Goal: Task Accomplishment & Management: Manage account settings

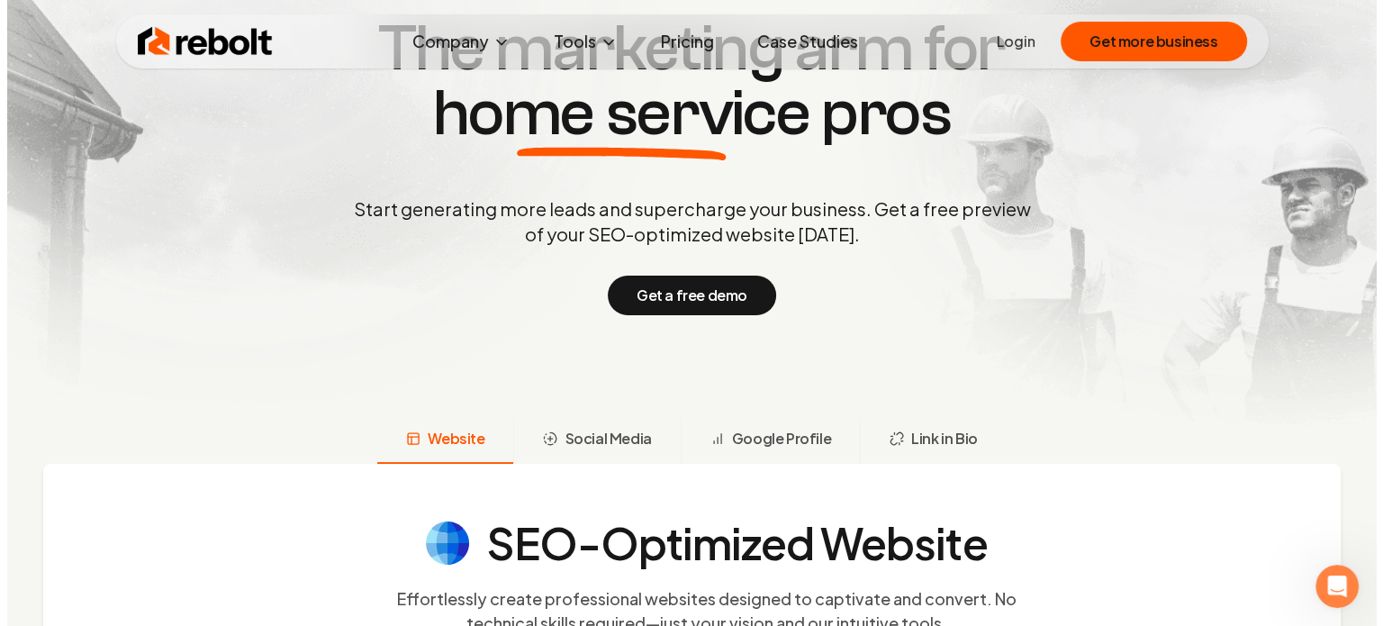
scroll to position [180, 0]
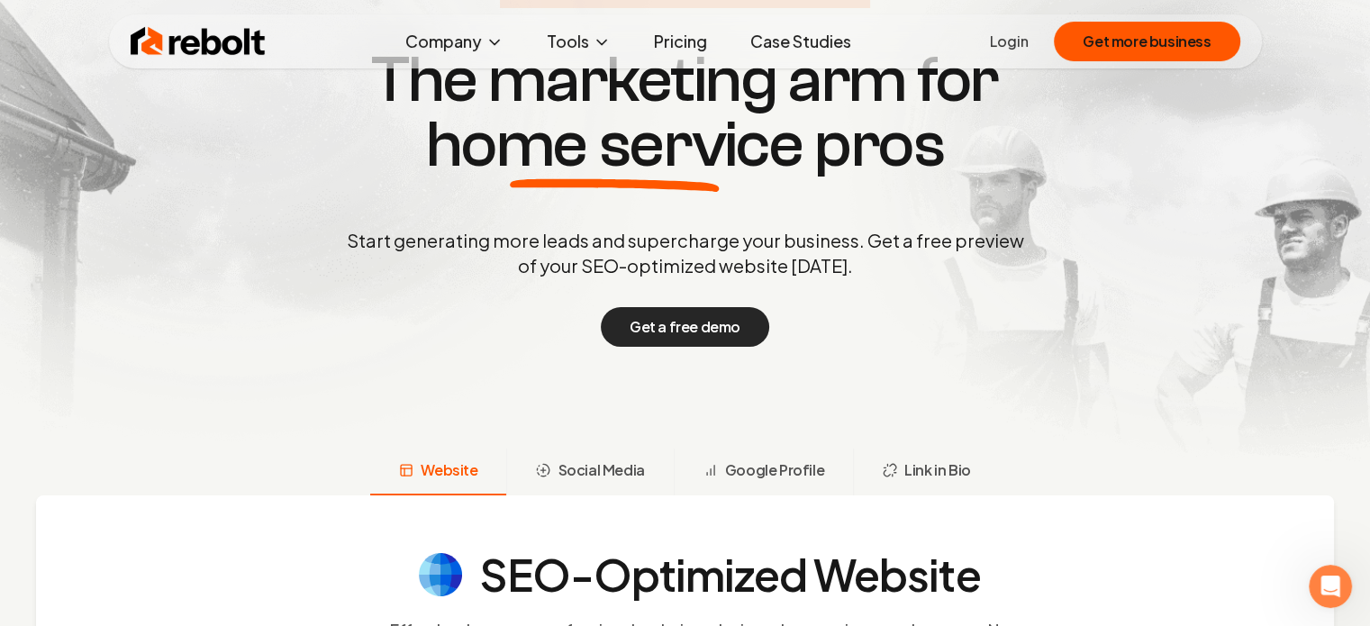
click at [692, 307] on button "Get a free demo" at bounding box center [685, 327] width 168 height 40
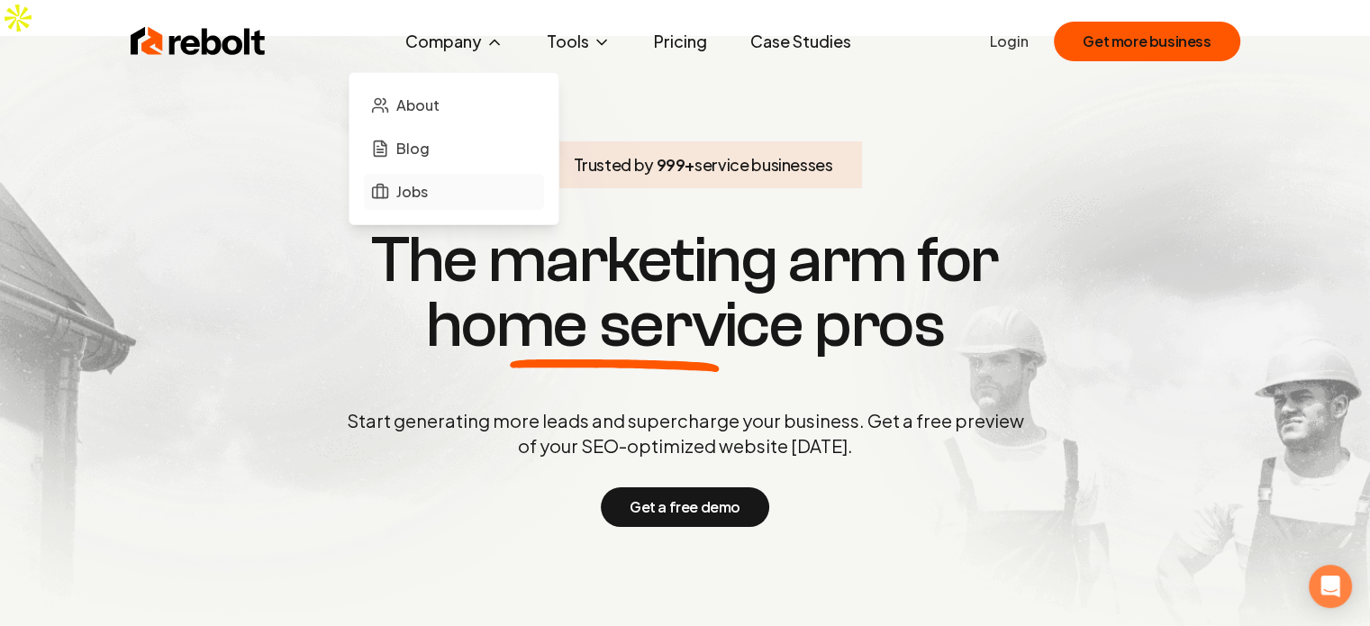
click at [406, 190] on span "Jobs" at bounding box center [412, 192] width 32 height 22
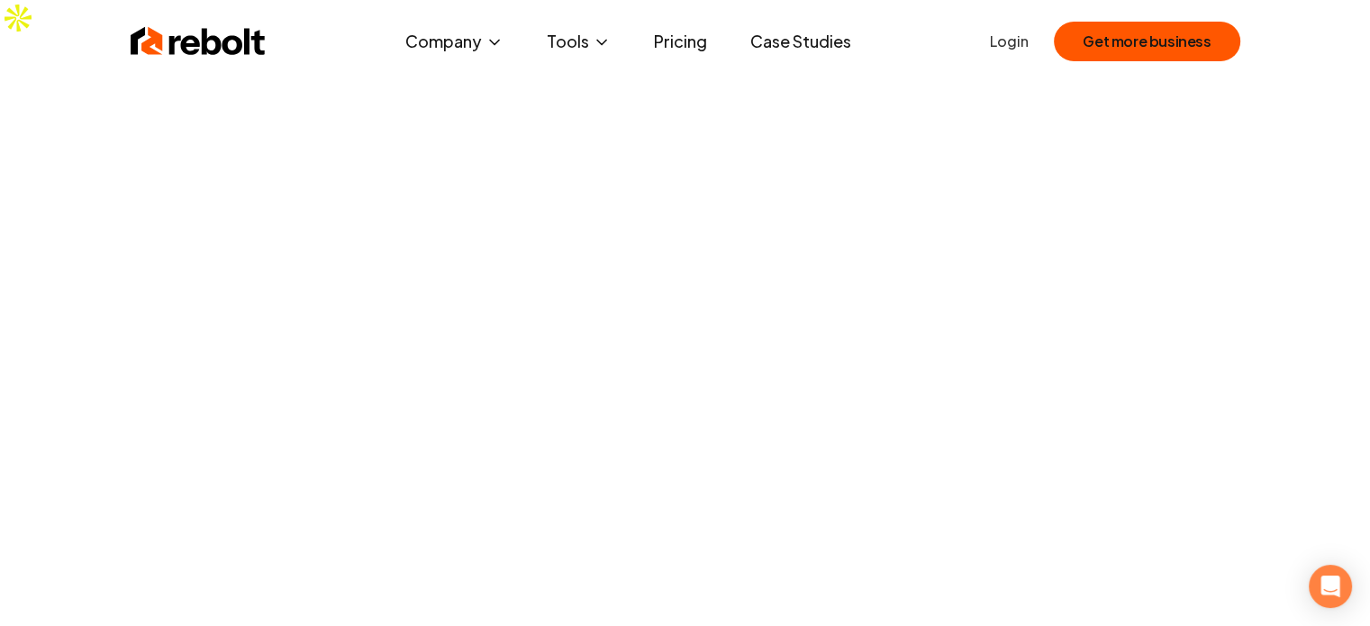
click at [824, 43] on link "Case Studies" at bounding box center [801, 41] width 130 height 36
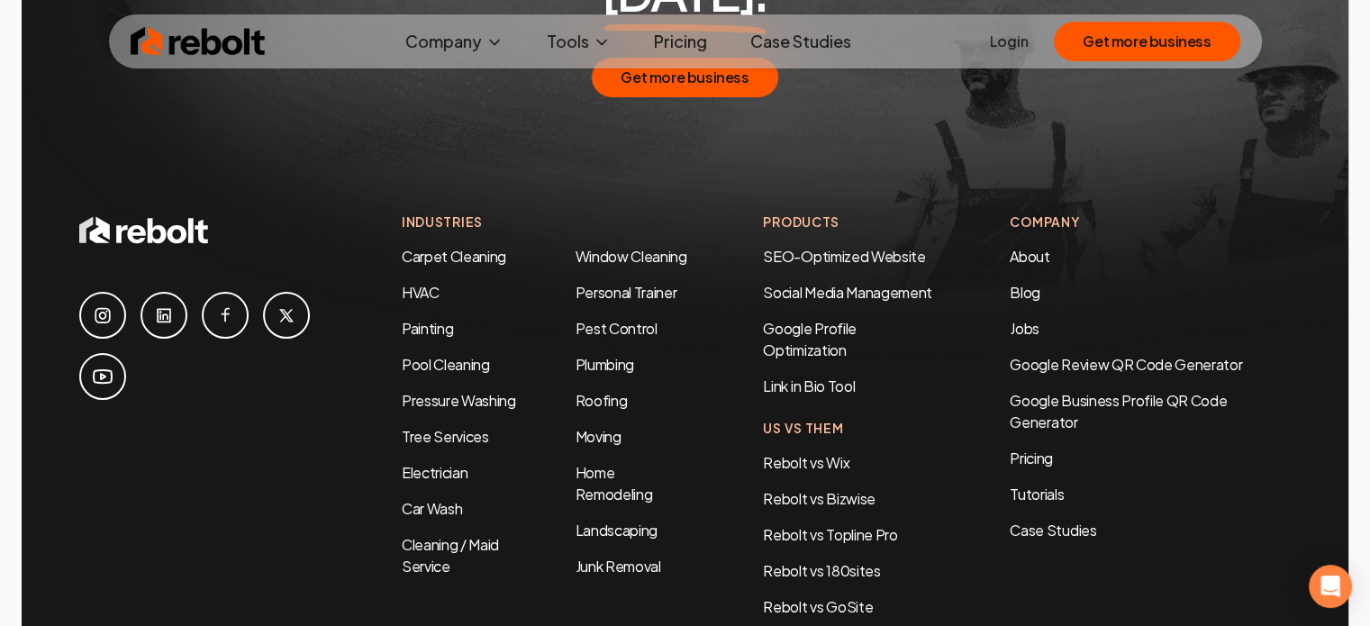
scroll to position [3962, 0]
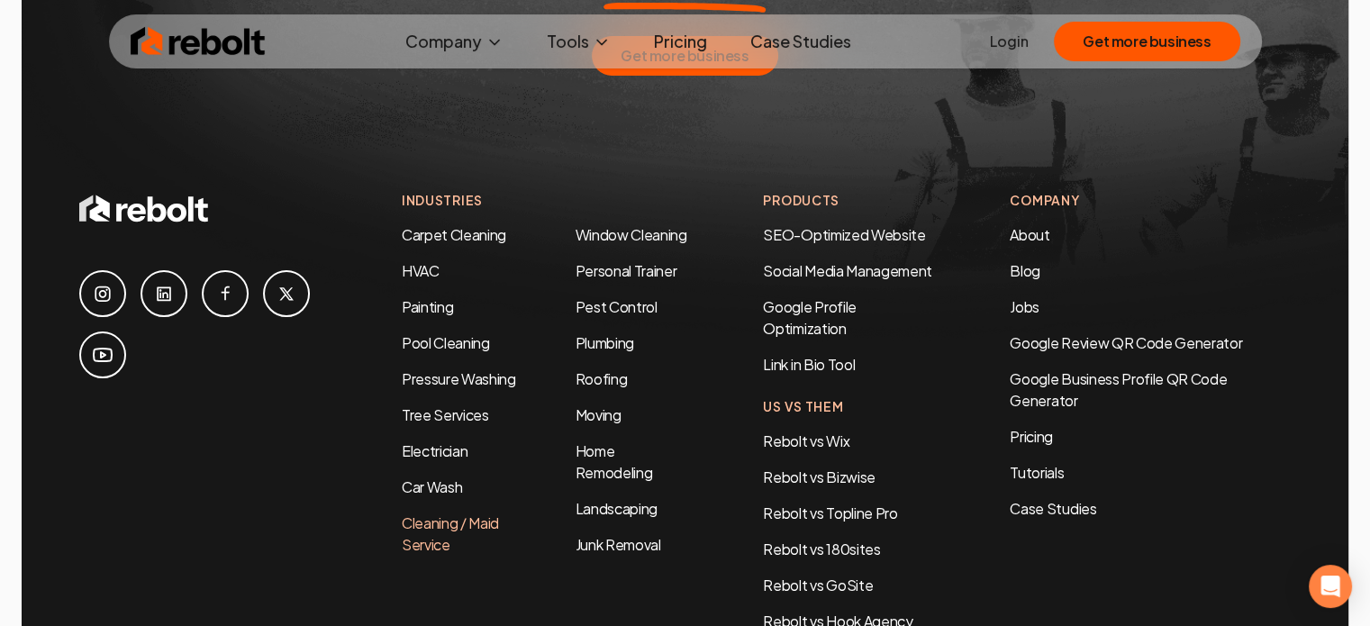
click at [443, 513] on link "Cleaning / Maid Service" at bounding box center [450, 533] width 97 height 41
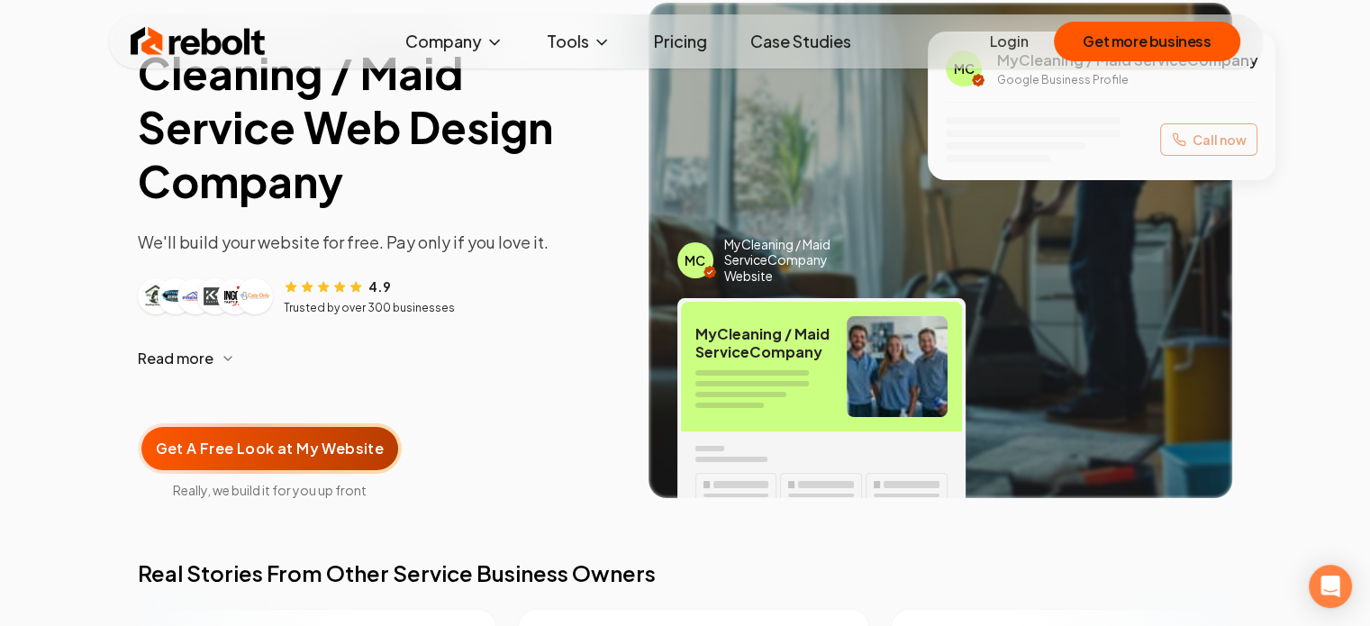
scroll to position [180, 0]
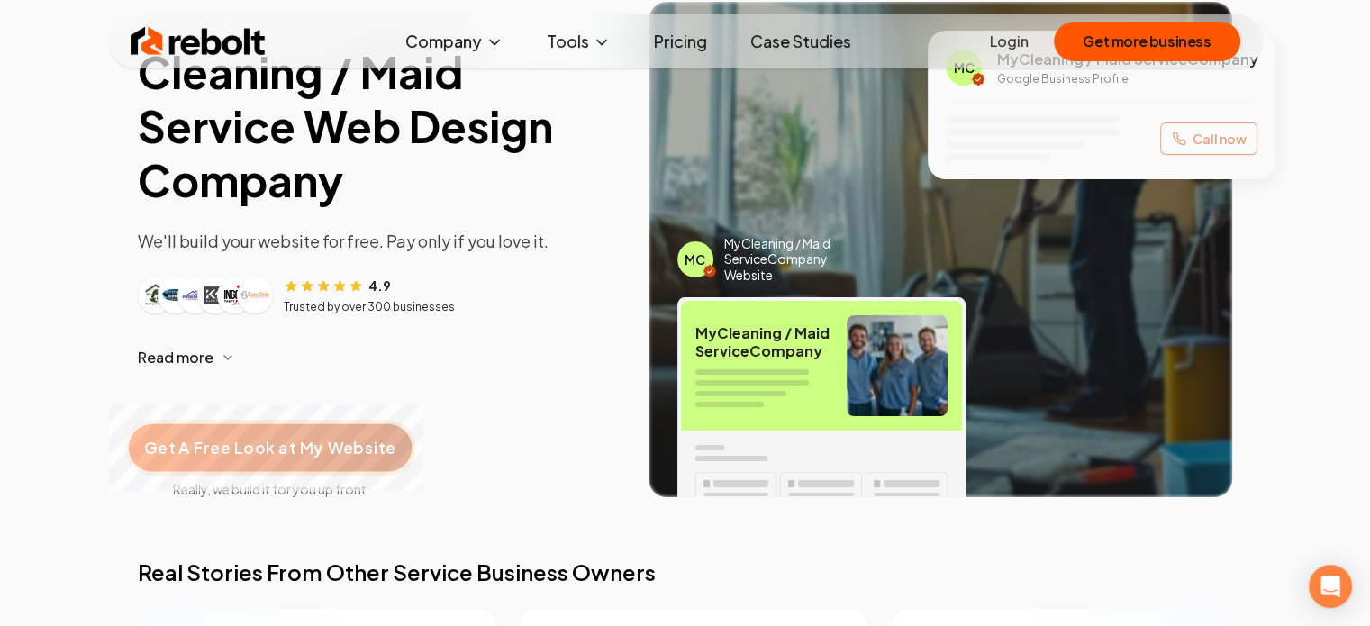
click at [245, 436] on span "Get A Free Look at My Website" at bounding box center [269, 447] width 251 height 23
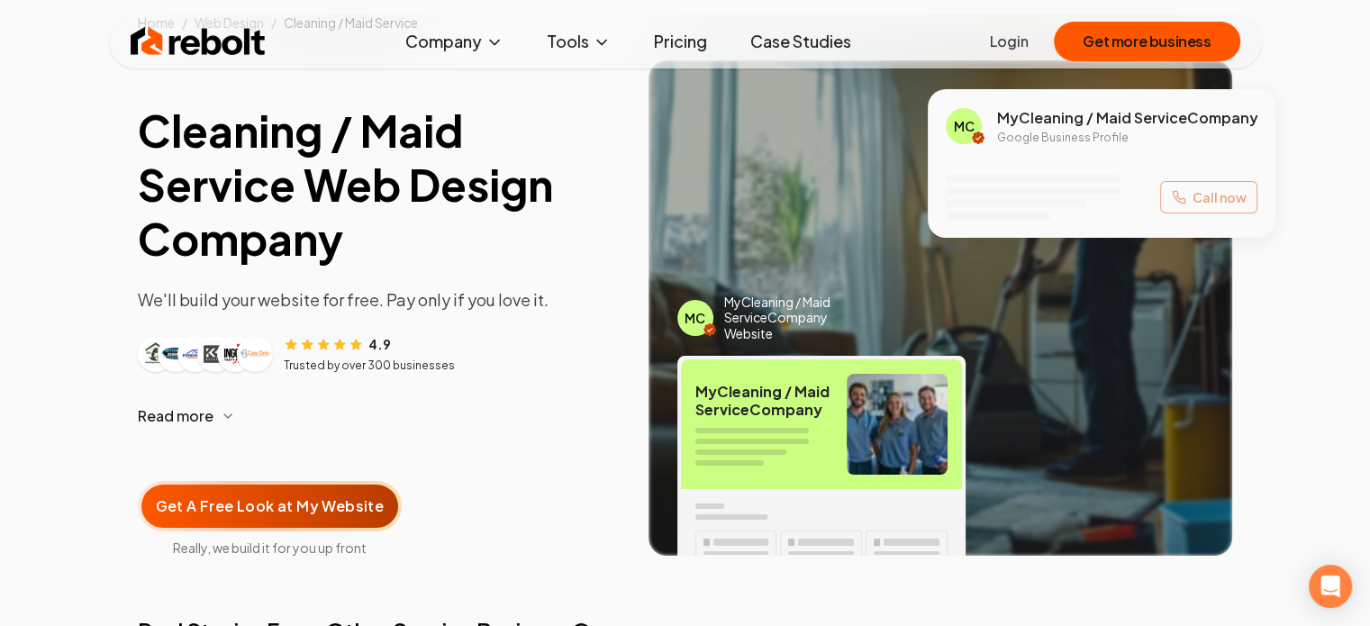
scroll to position [90, 0]
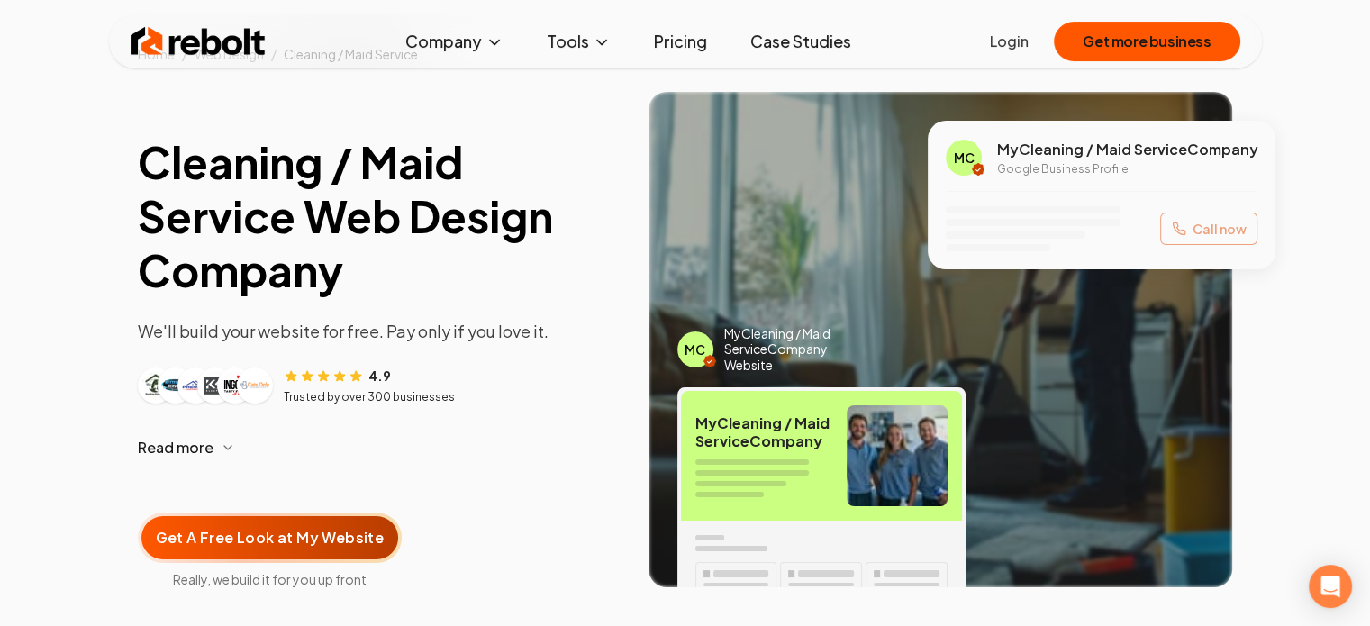
click at [1209, 206] on div "Call now" at bounding box center [1101, 228] width 312 height 45
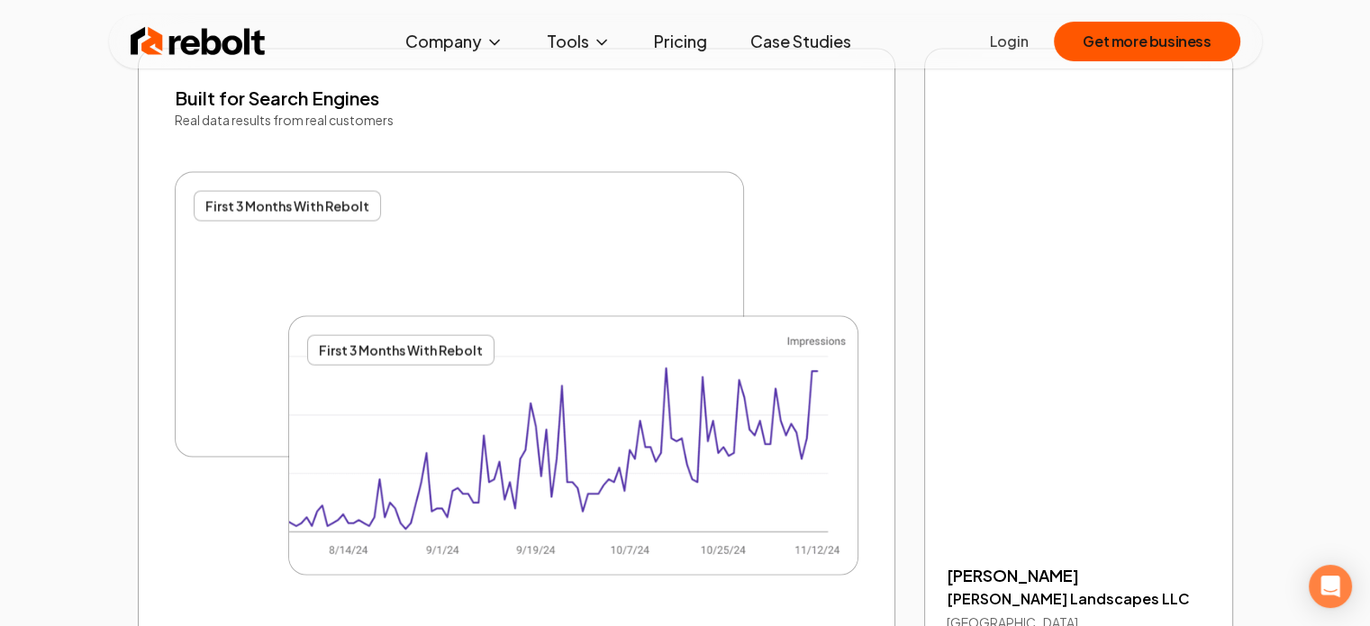
scroll to position [3602, 0]
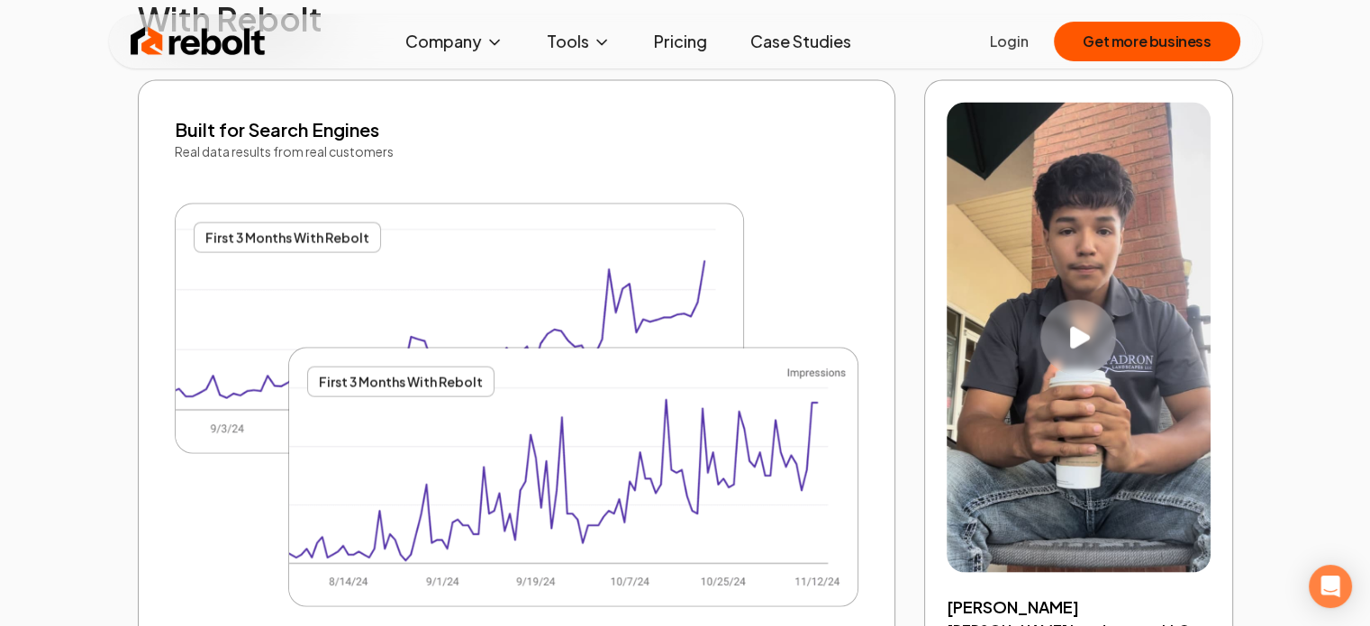
click at [1075, 327] on icon "Play video" at bounding box center [1080, 338] width 20 height 23
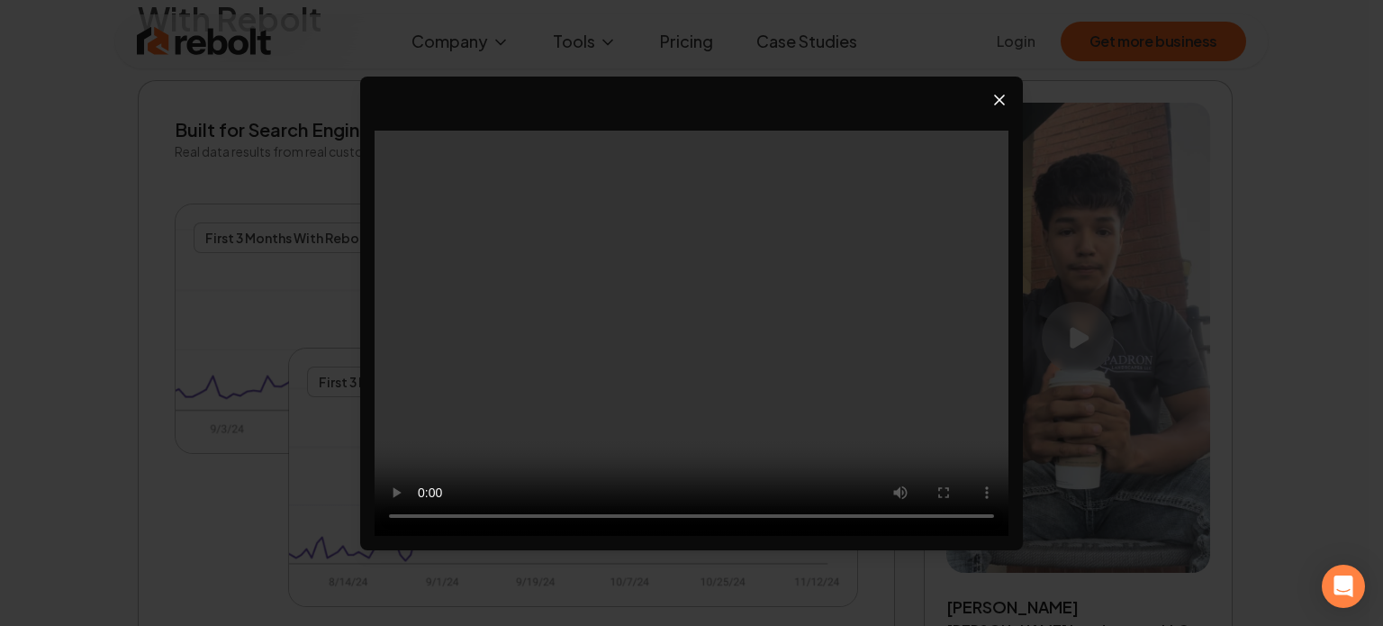
click at [1005, 97] on icon "Close video player" at bounding box center [999, 100] width 18 height 18
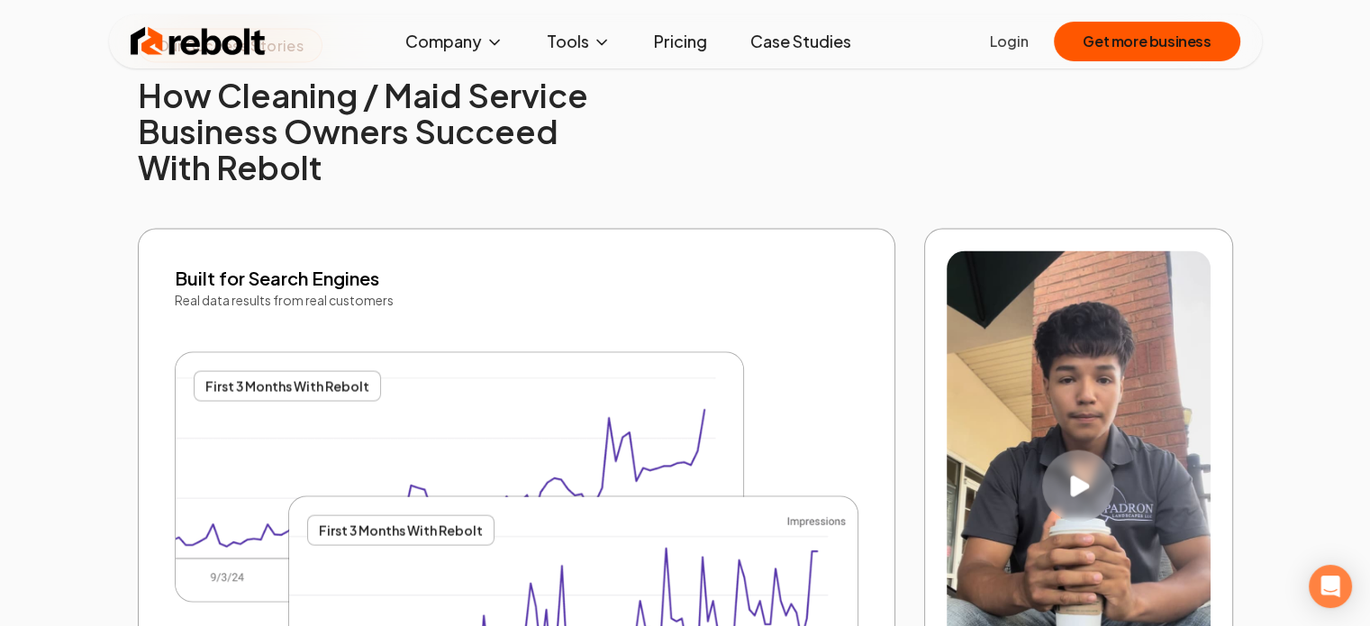
scroll to position [3422, 0]
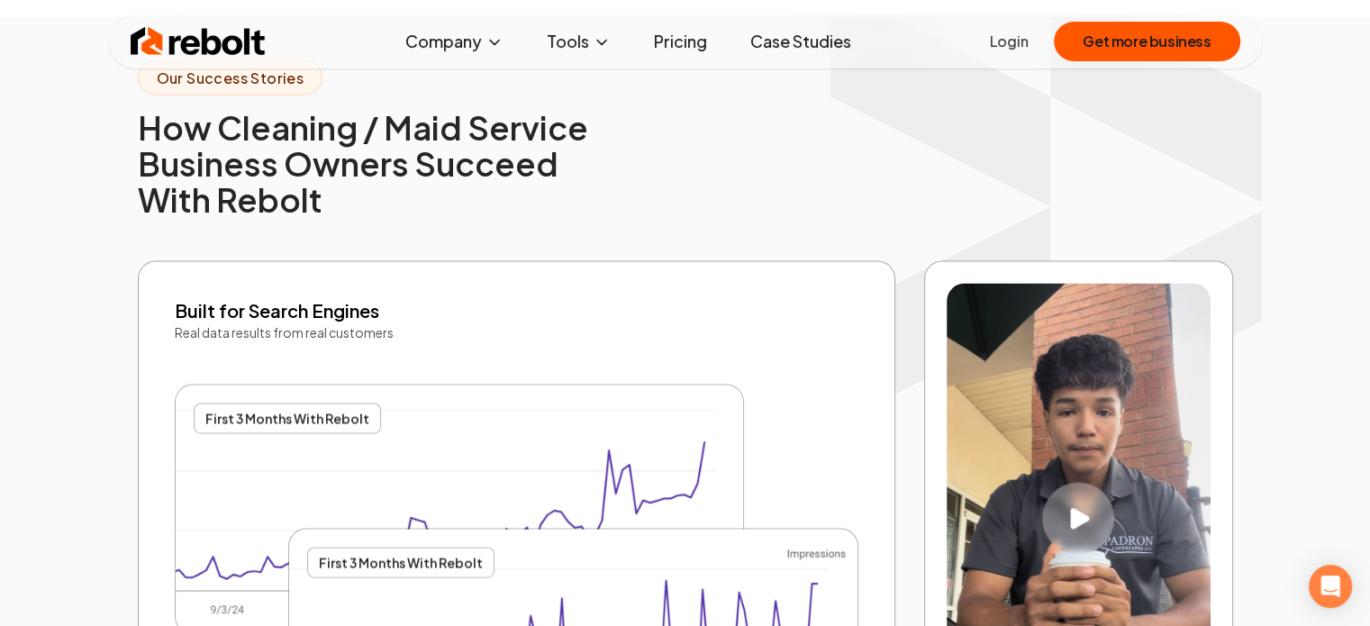
click at [811, 36] on link "Case Studies" at bounding box center [801, 41] width 130 height 36
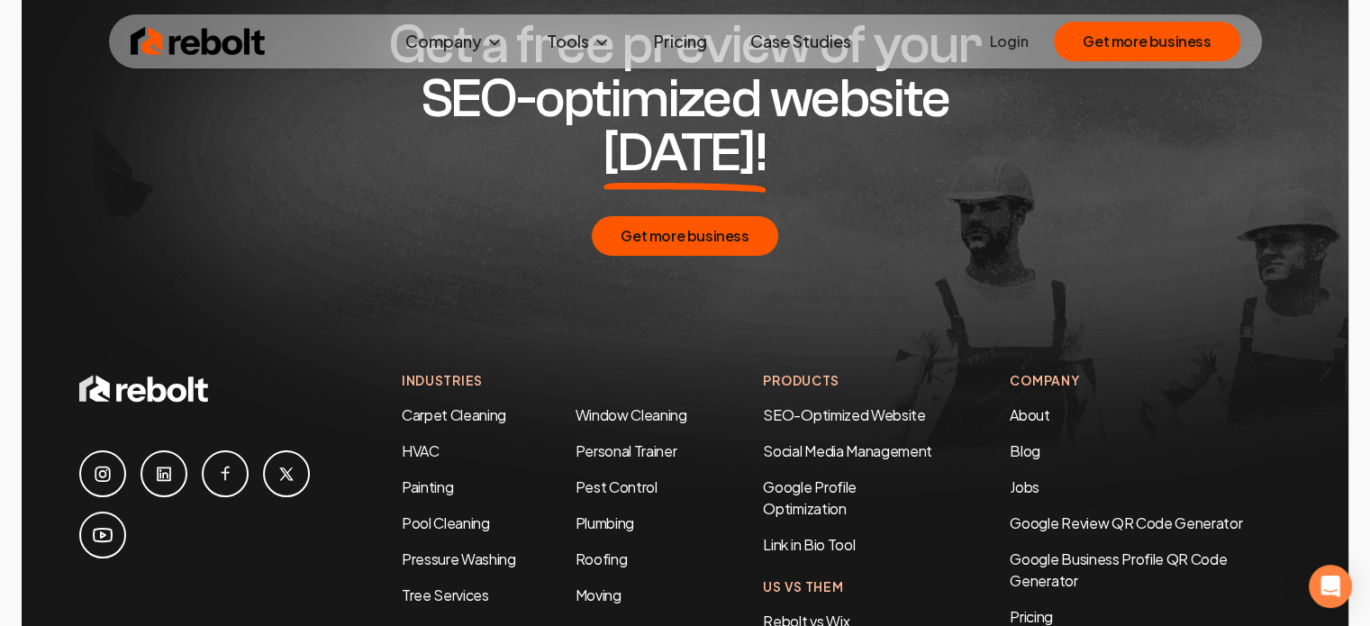
scroll to position [3872, 0]
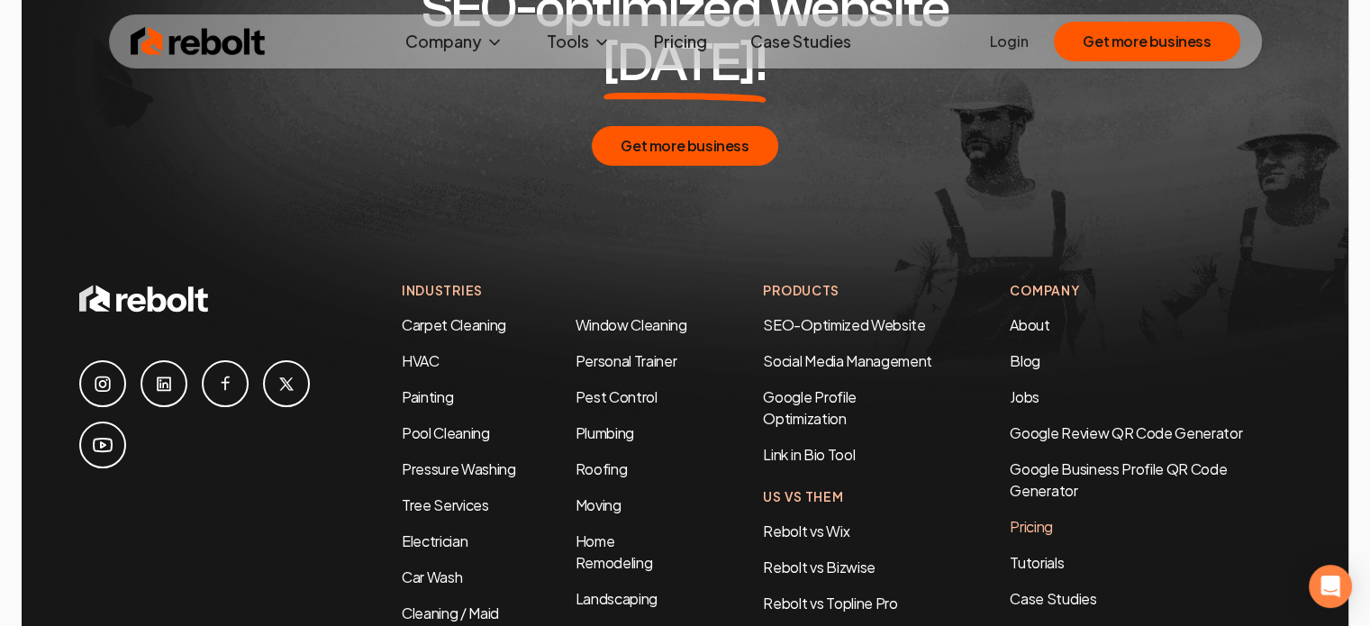
click at [1044, 516] on link "Pricing" at bounding box center [1149, 527] width 281 height 22
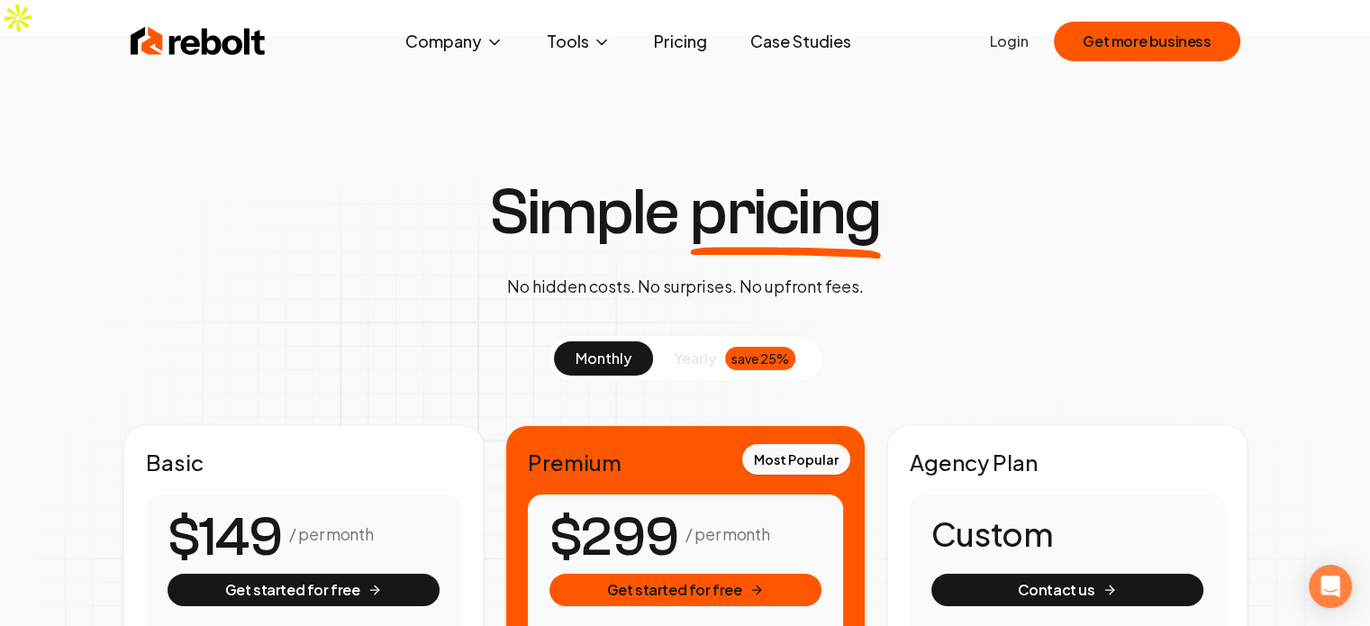
click at [1015, 40] on link "Login" at bounding box center [1009, 42] width 39 height 22
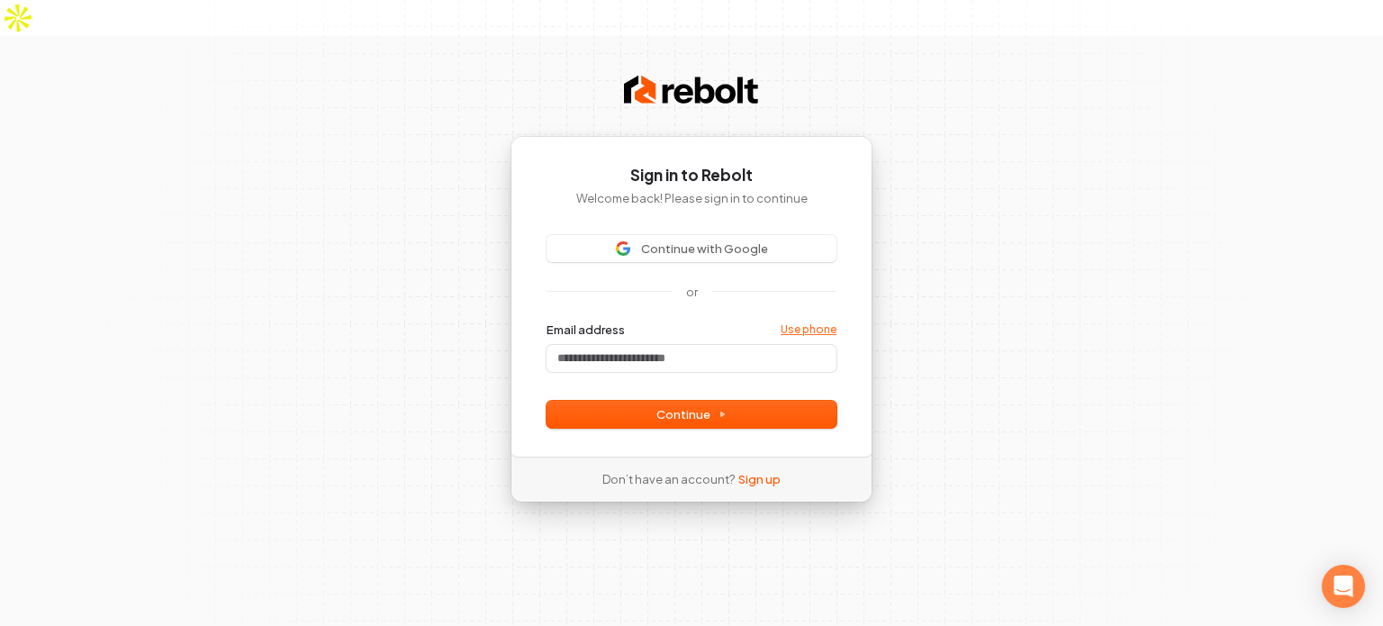
click at [818, 322] on link "Use phone" at bounding box center [809, 329] width 56 height 14
click at [702, 406] on span "Continue" at bounding box center [691, 414] width 70 height 16
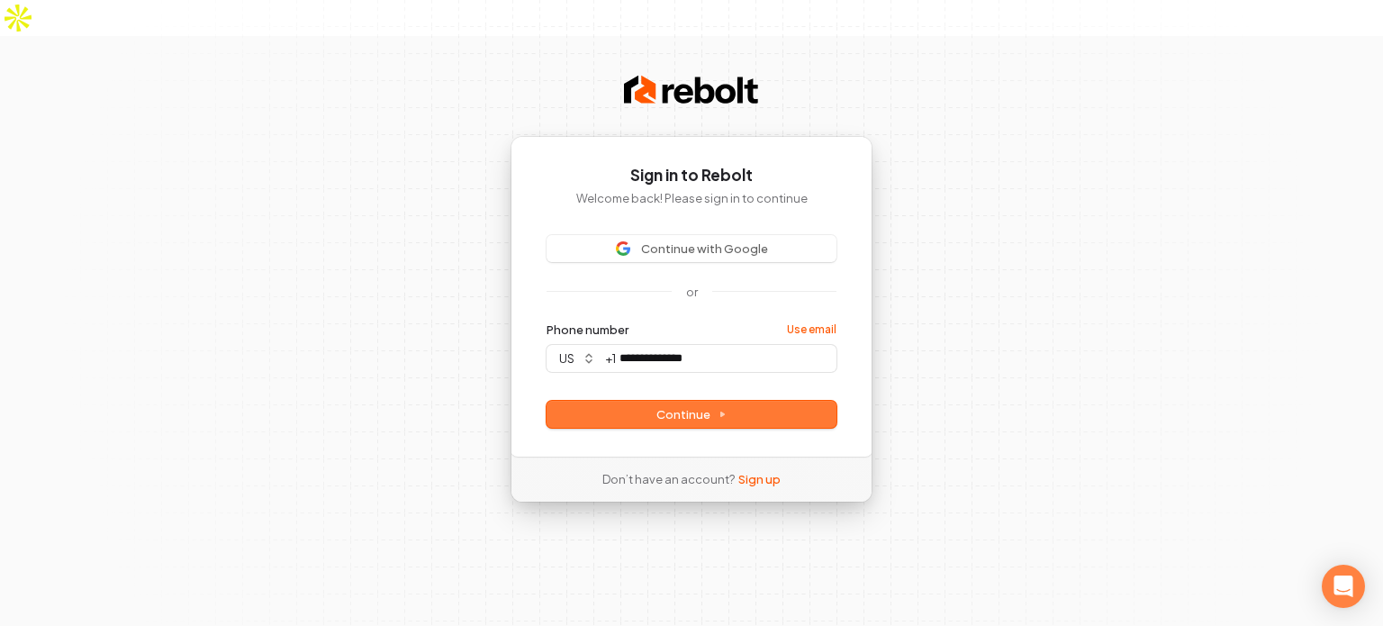
type input "**********"
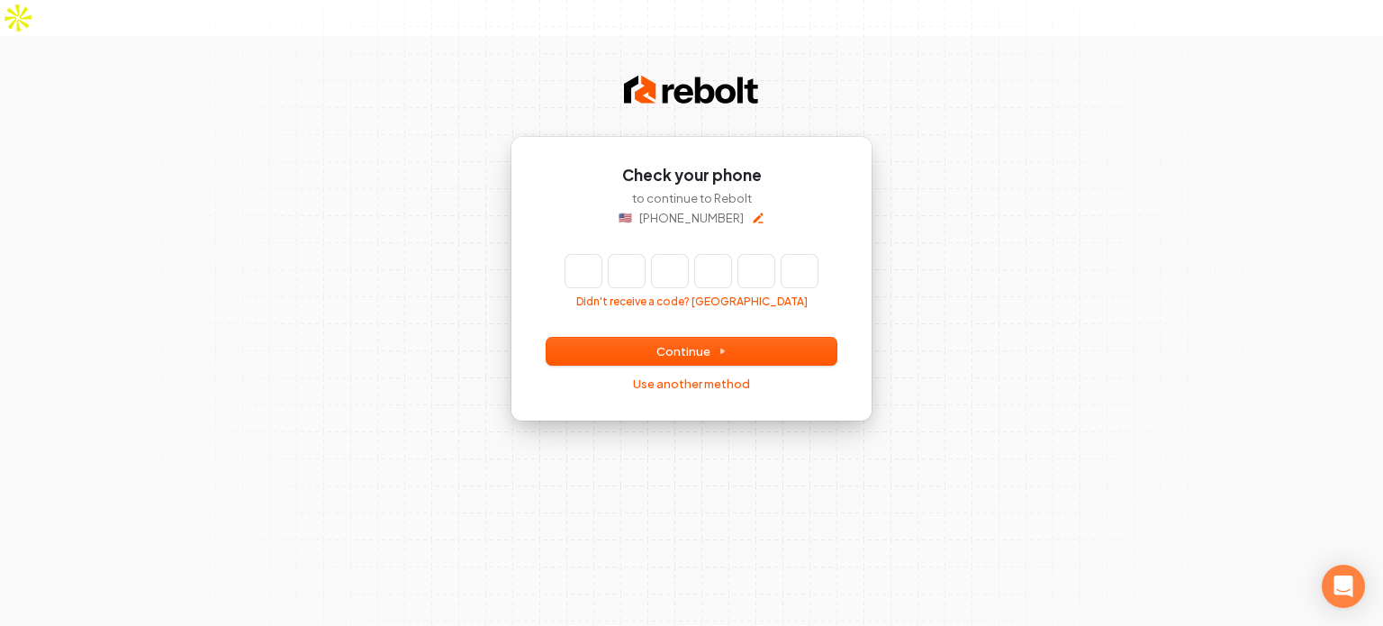
click at [587, 255] on input "Enter verification code" at bounding box center [691, 271] width 252 height 32
type input "******"
